Goal: Task Accomplishment & Management: Use online tool/utility

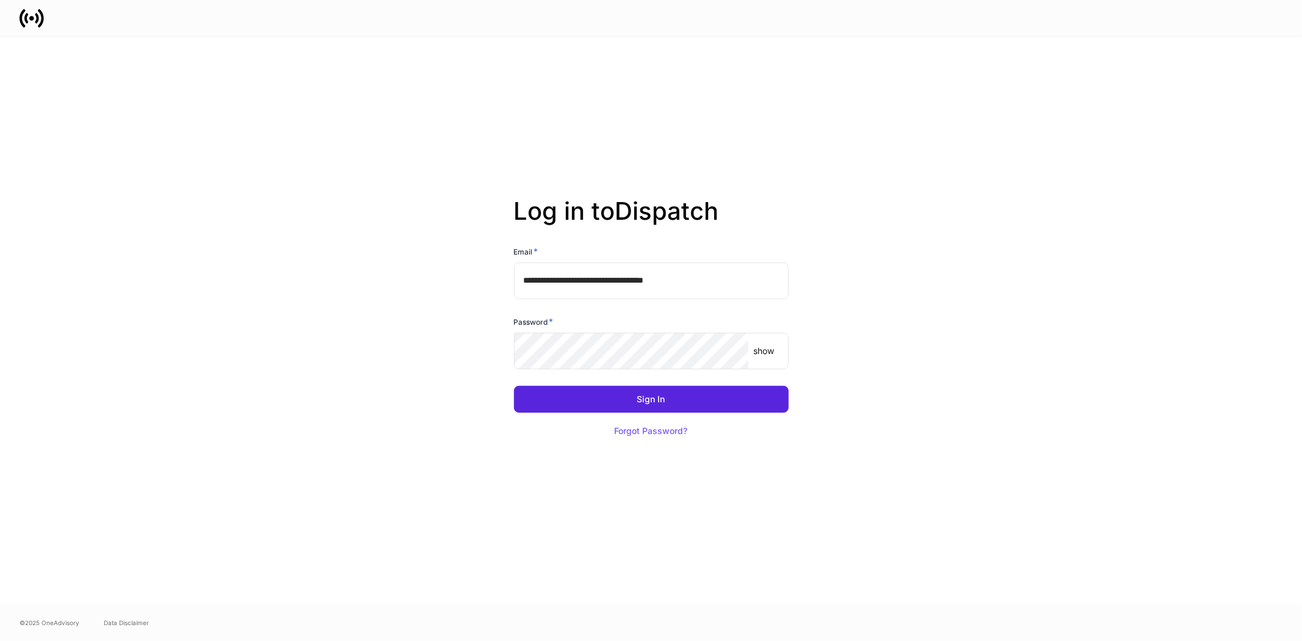
click at [721, 276] on input "**********" at bounding box center [651, 280] width 275 height 37
type input "**********"
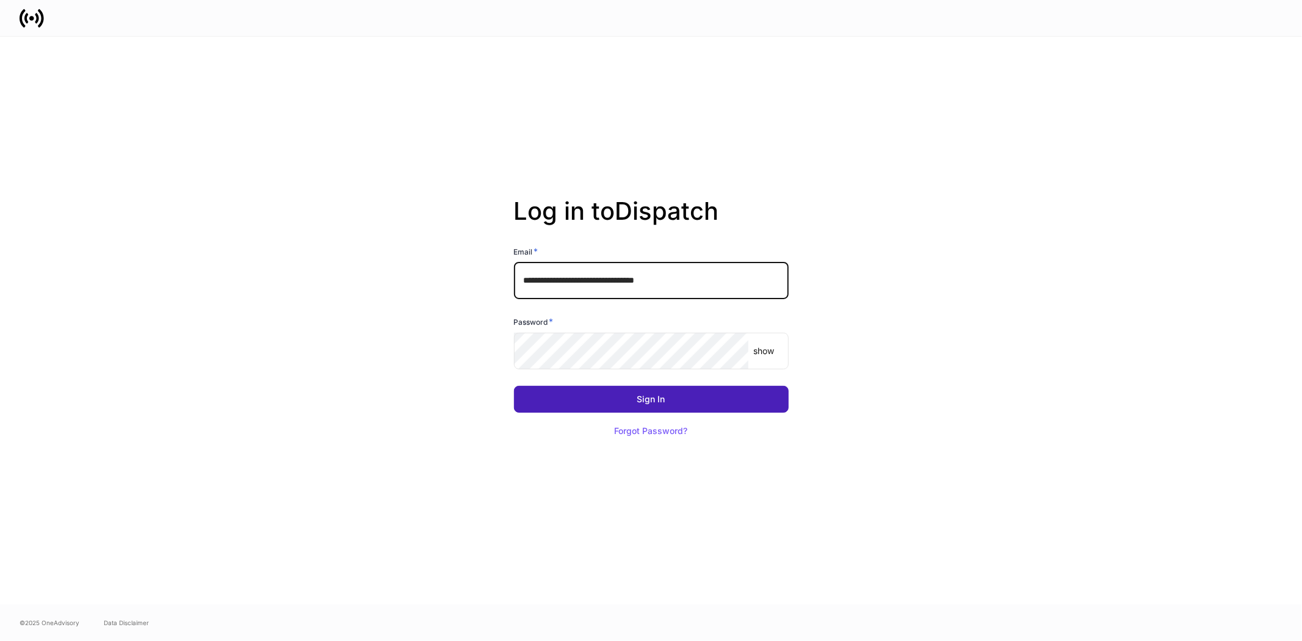
click at [641, 404] on div "Sign In" at bounding box center [651, 399] width 28 height 9
